Goal: Task Accomplishment & Management: Complete application form

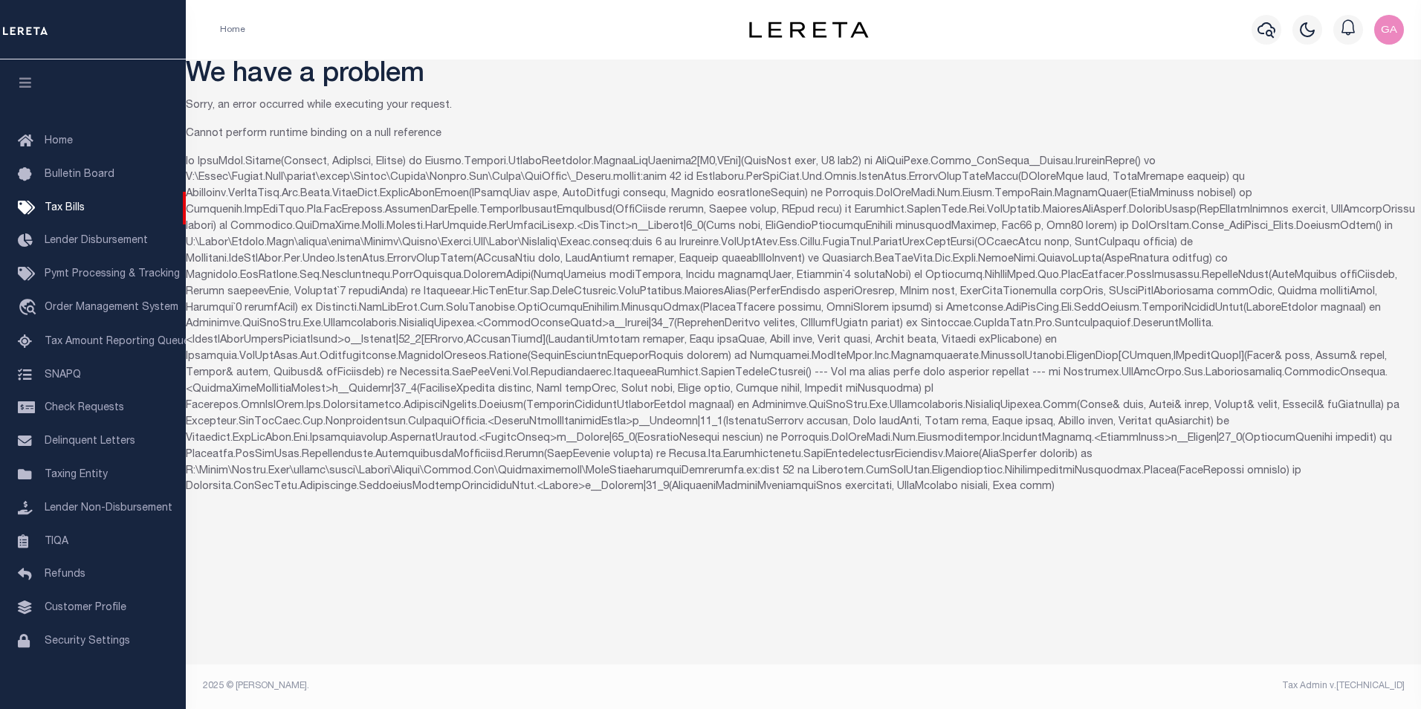
click at [556, 25] on div "Home" at bounding box center [458, 29] width 501 height 31
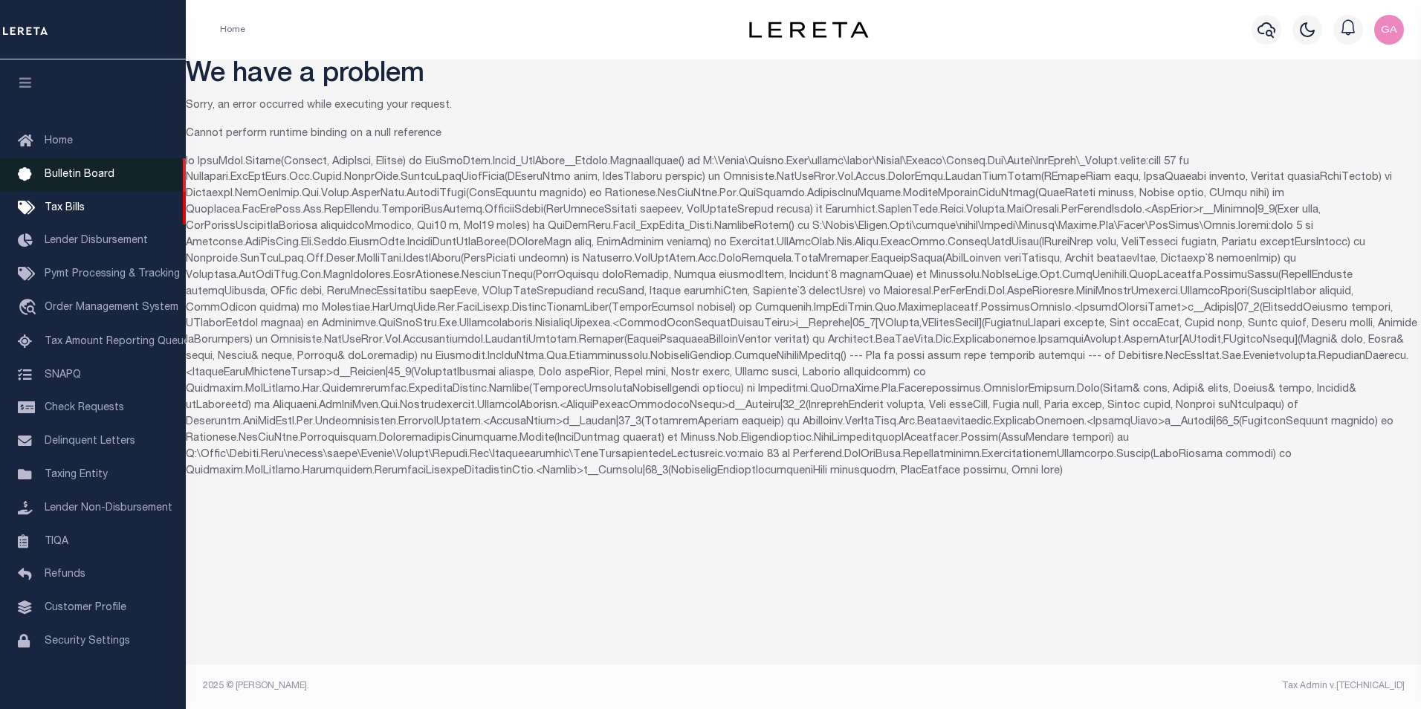
click at [70, 172] on span "Bulletin Board" at bounding box center [80, 174] width 70 height 10
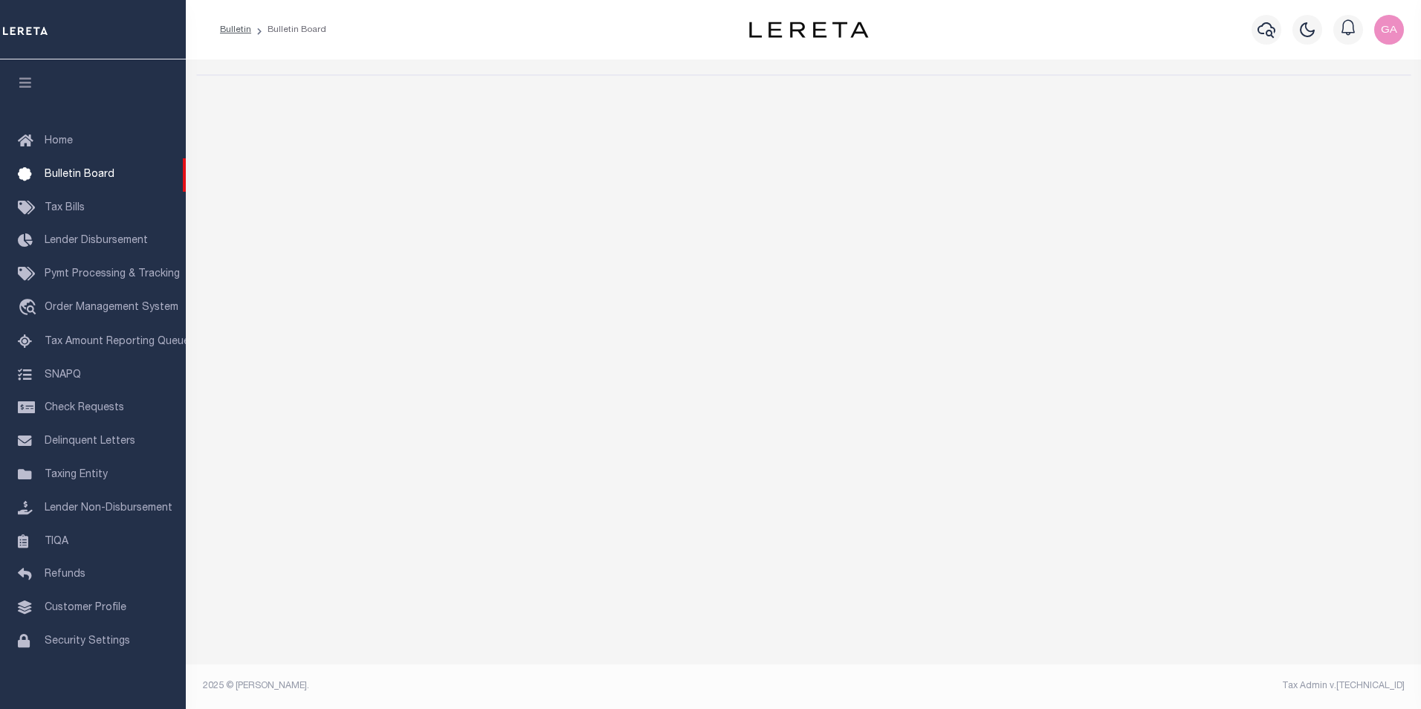
select select "50"
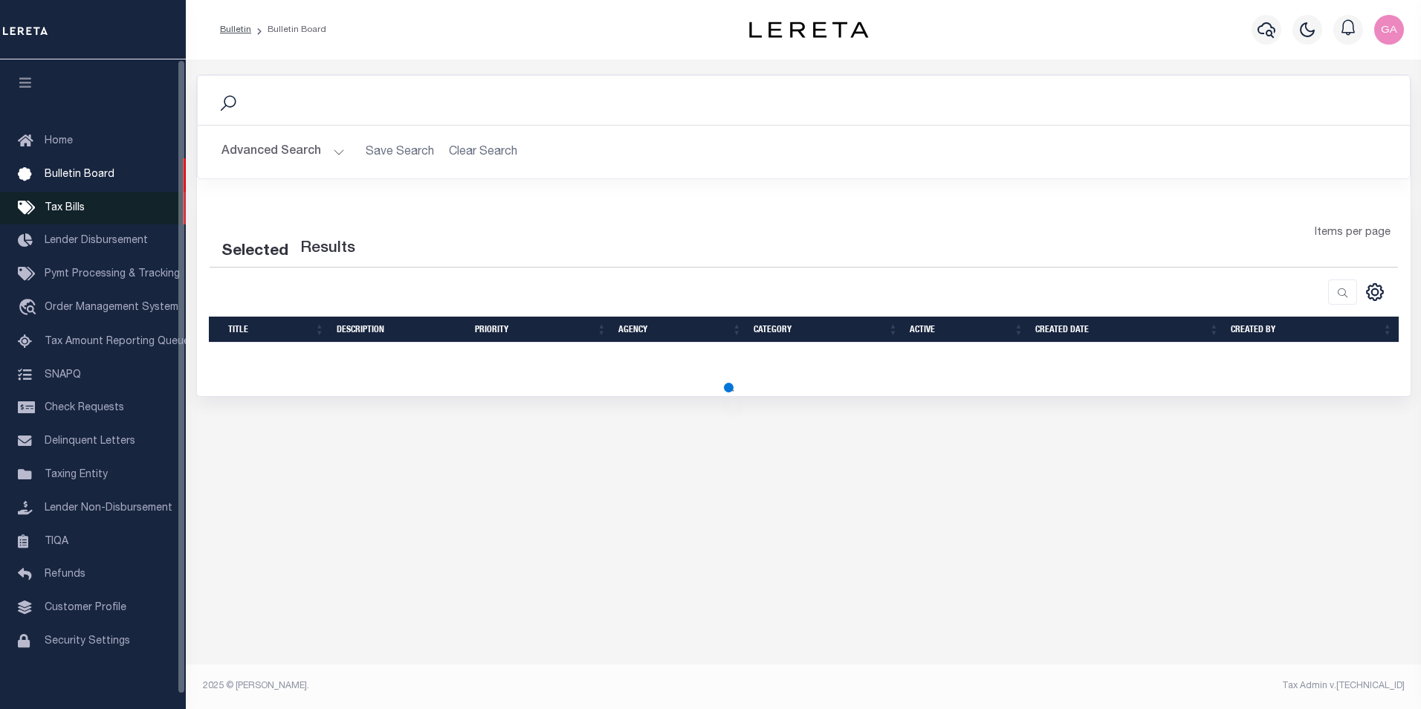
select select "50"
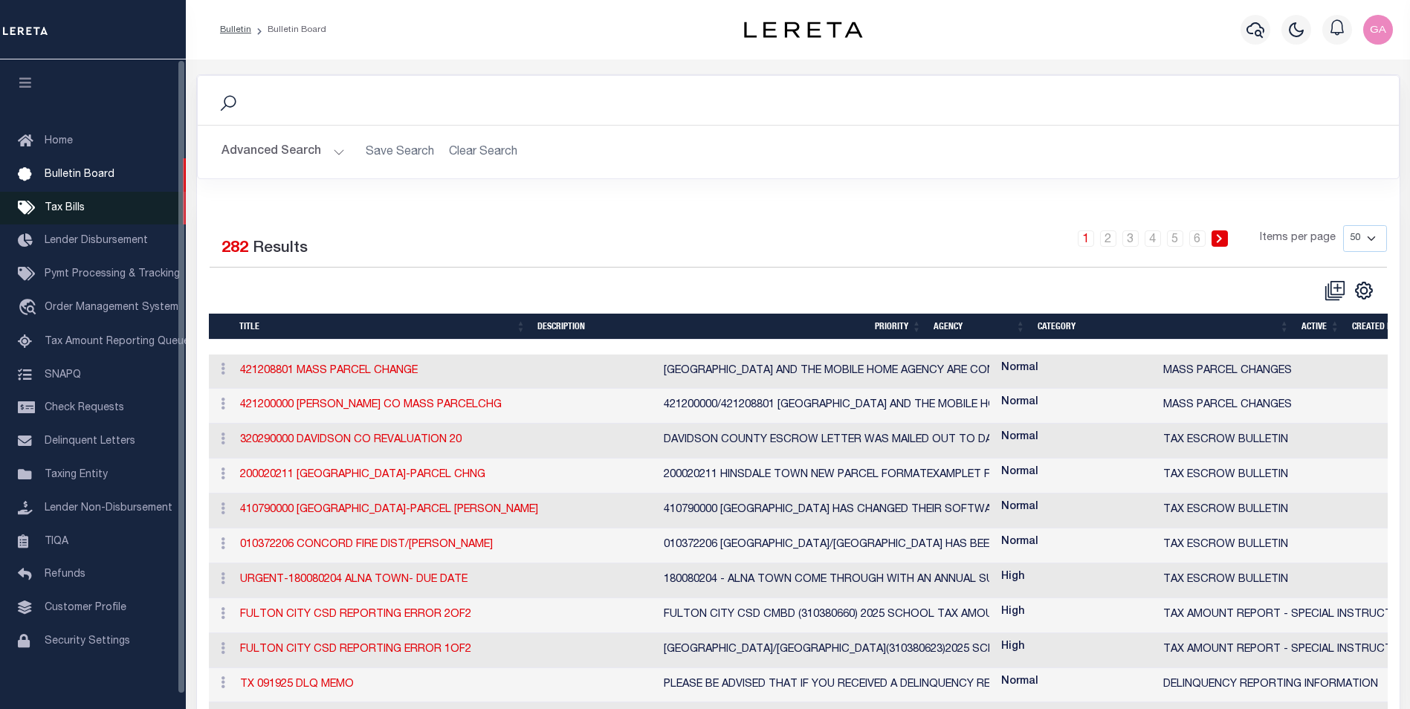
click at [74, 206] on span "Tax Bills" at bounding box center [65, 208] width 40 height 10
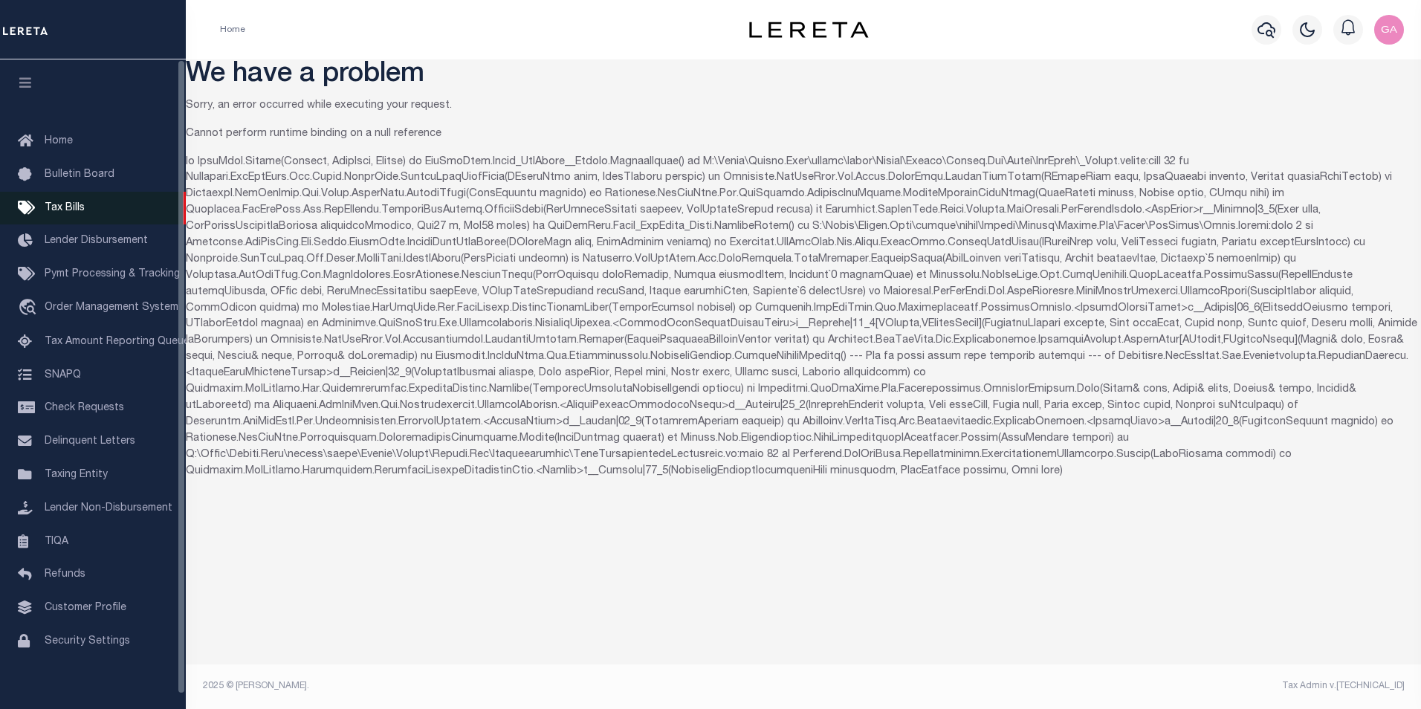
click at [71, 206] on span "Tax Bills" at bounding box center [65, 208] width 40 height 10
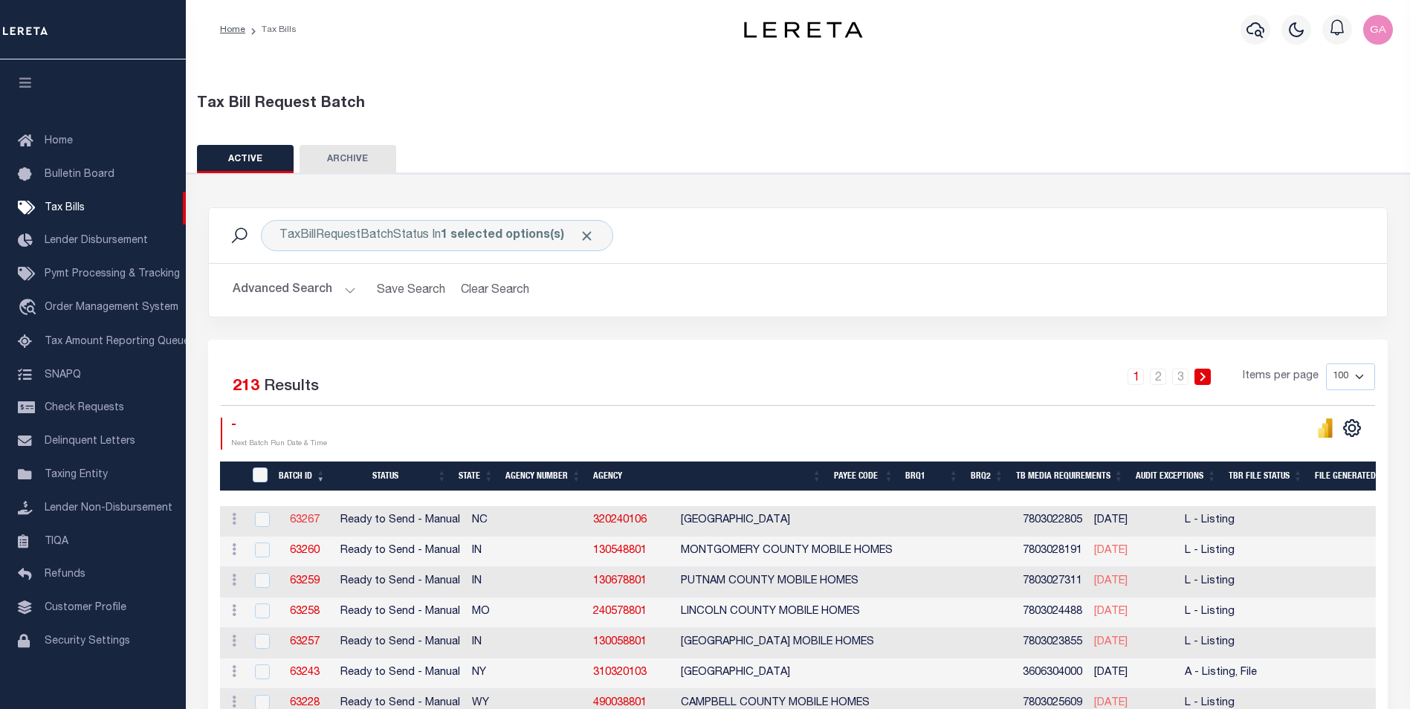
click at [302, 517] on link "63267" at bounding box center [305, 520] width 30 height 10
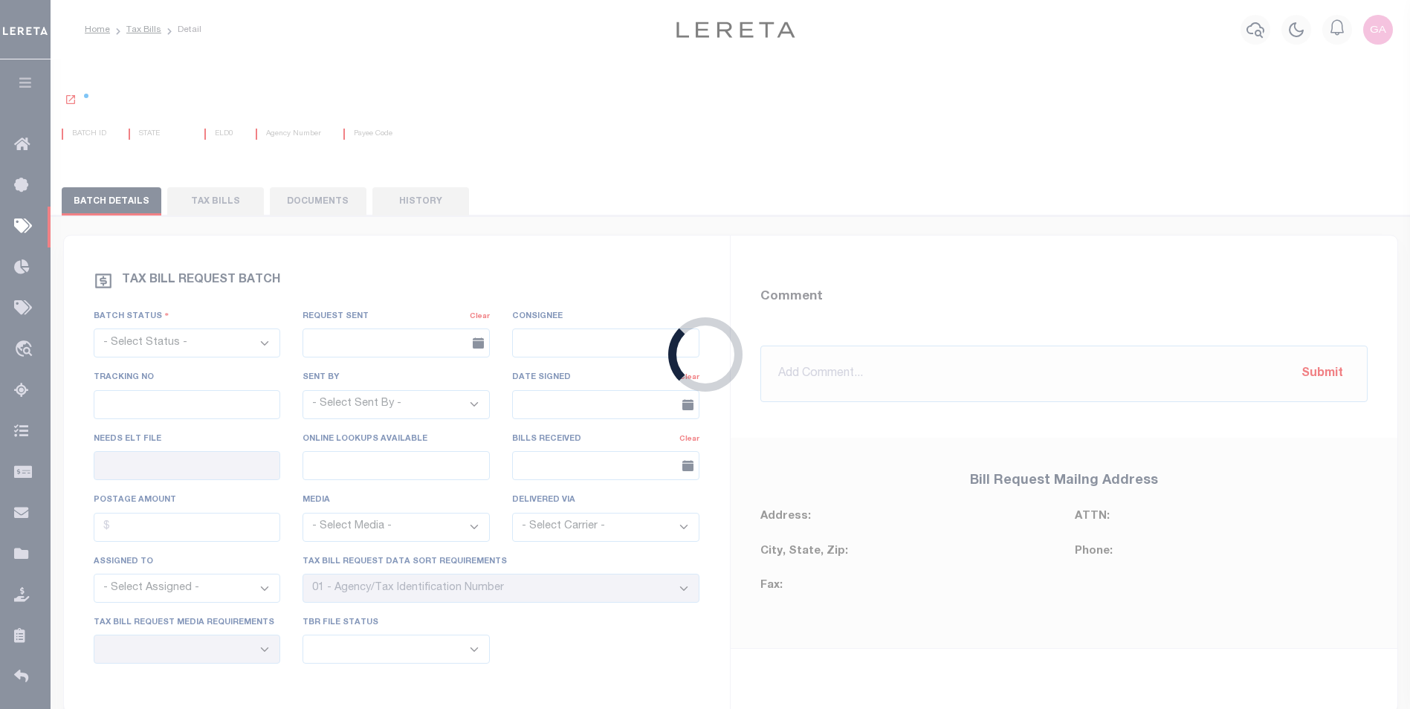
select select "RTS"
type input "No"
select select "27"
select select "20"
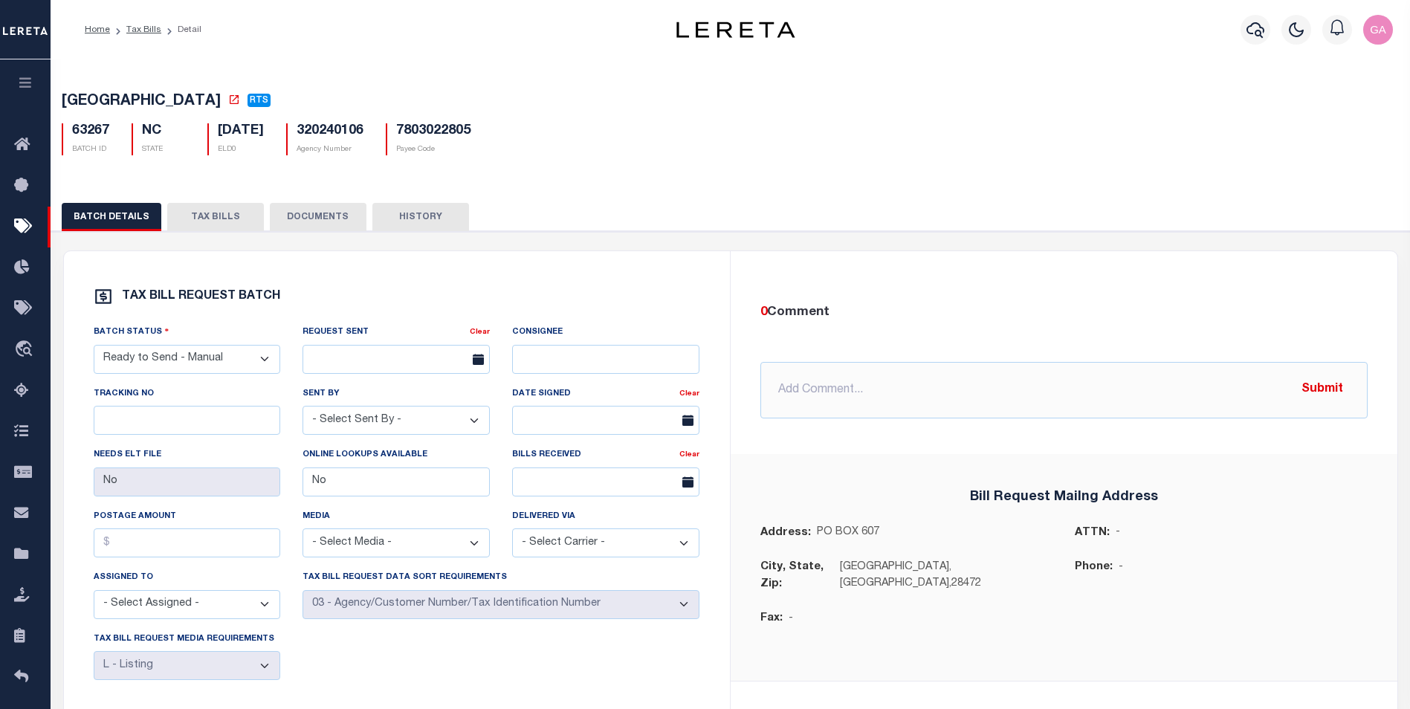
click at [375, 85] on div "[GEOGRAPHIC_DATA] RTS 63267 BATCH ID [GEOGRAPHIC_DATA]" at bounding box center [730, 121] width 1373 height 92
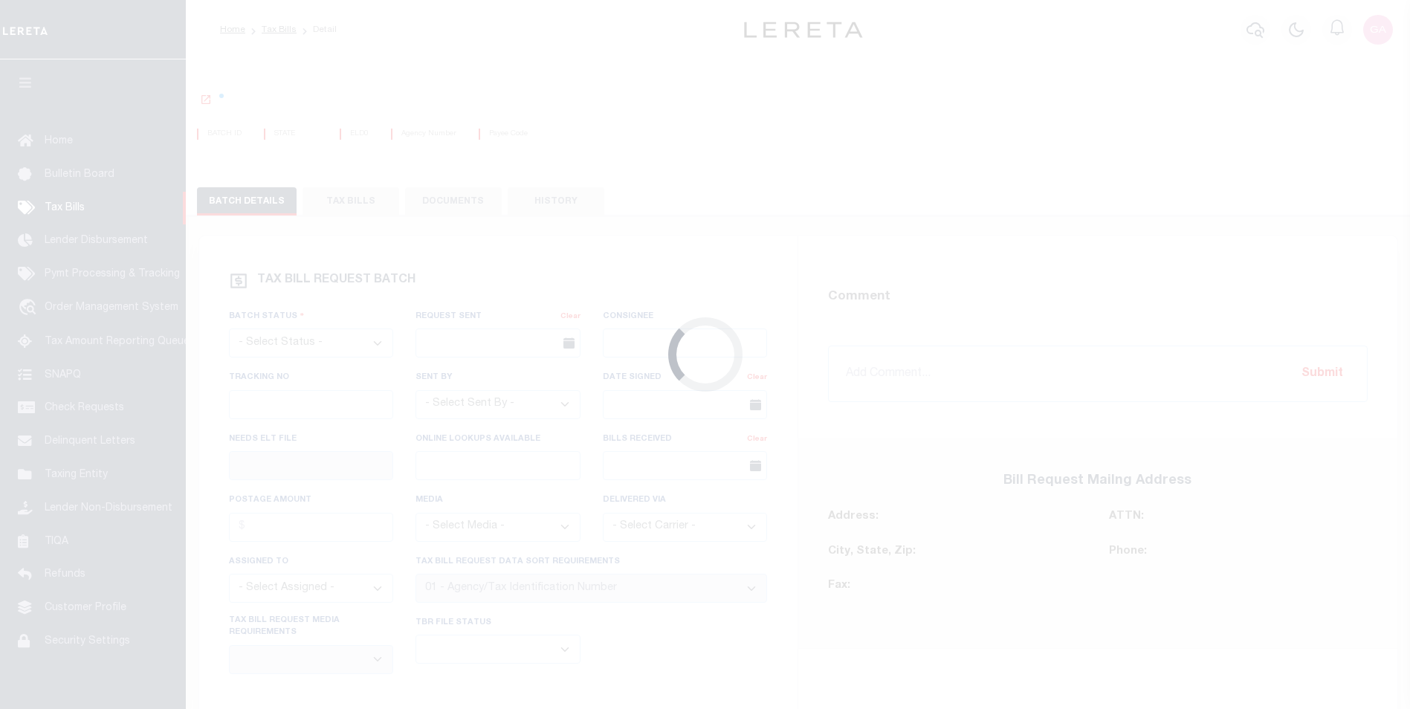
select select "RTS"
type input "No"
select select "27"
select select "20"
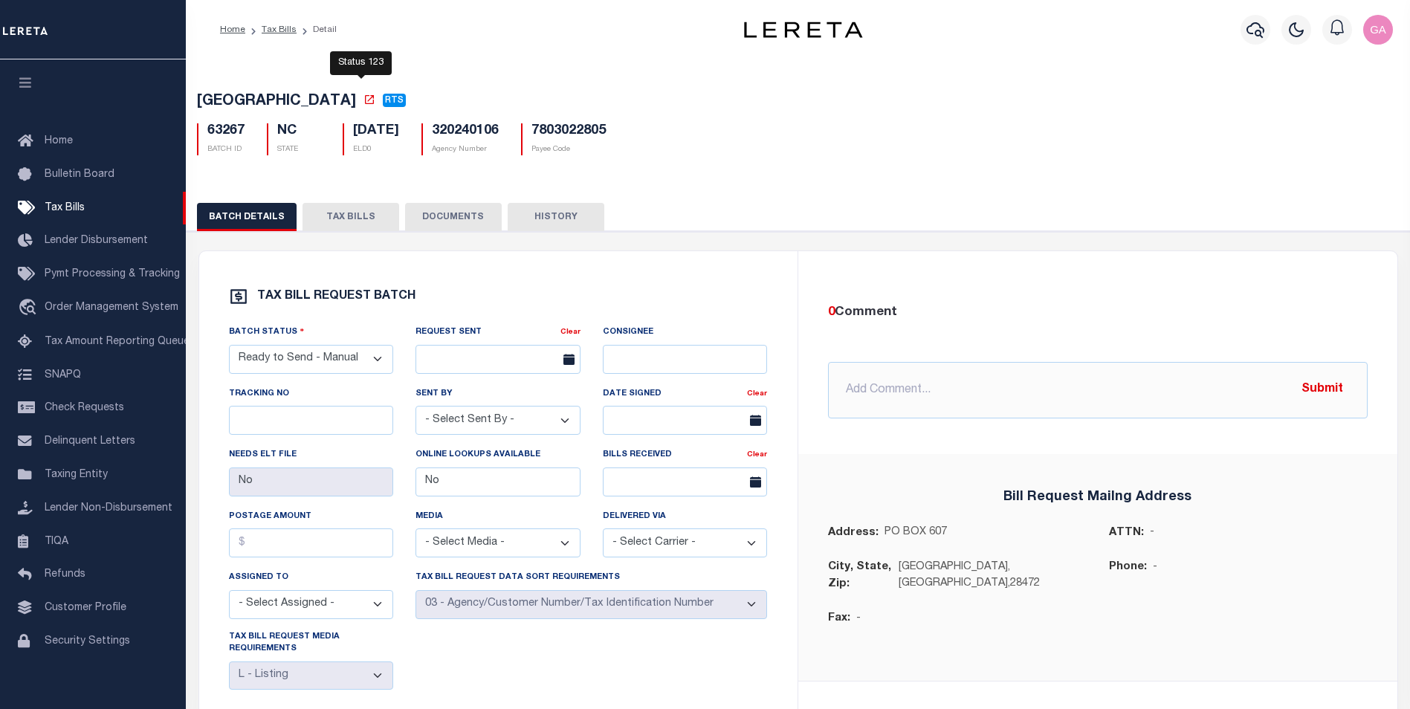
click at [385, 103] on span "RTS" at bounding box center [394, 100] width 19 height 9
click at [363, 102] on icon at bounding box center [369, 100] width 12 height 12
